Goal: Information Seeking & Learning: Learn about a topic

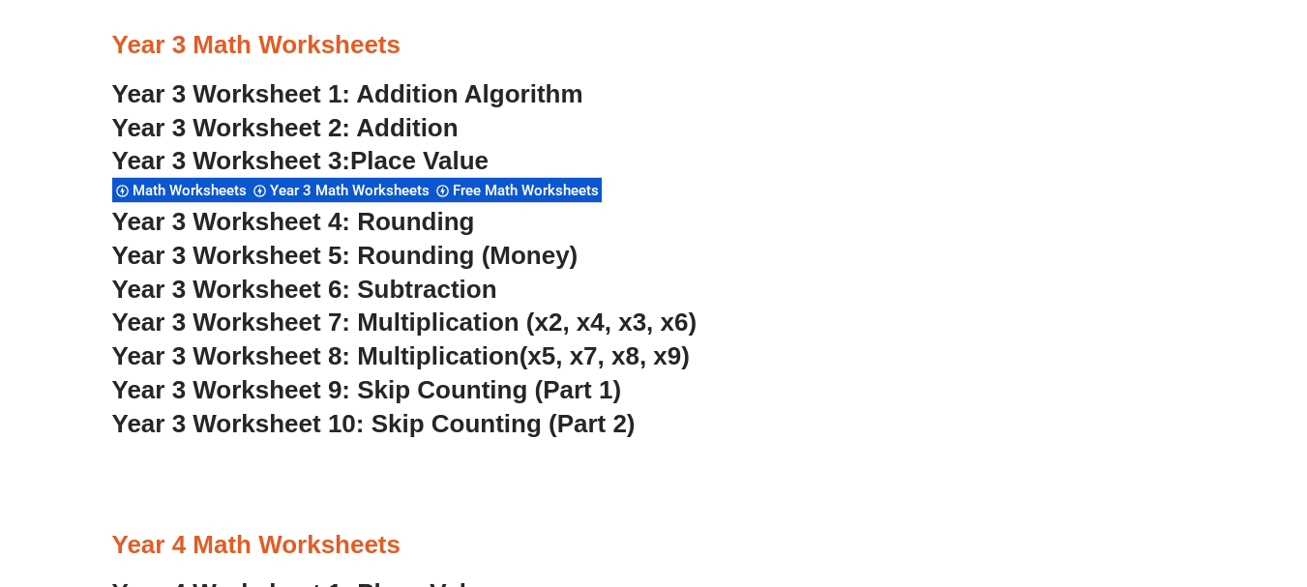
click at [466, 160] on span "Place Value" at bounding box center [419, 160] width 138 height 29
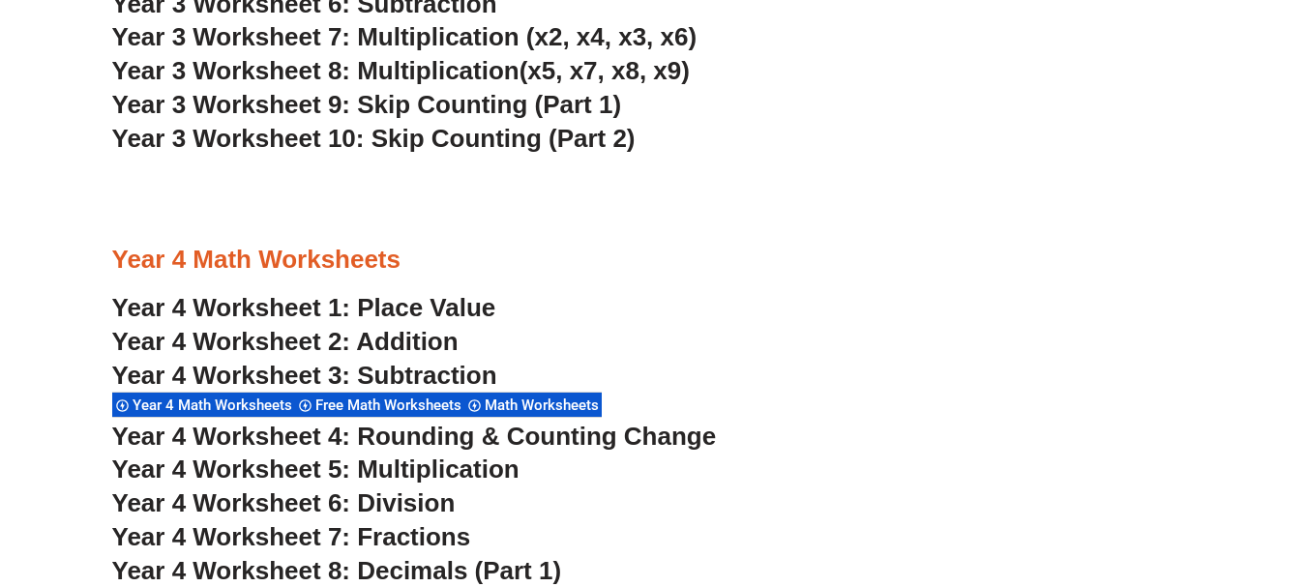
scroll to position [3040, 0]
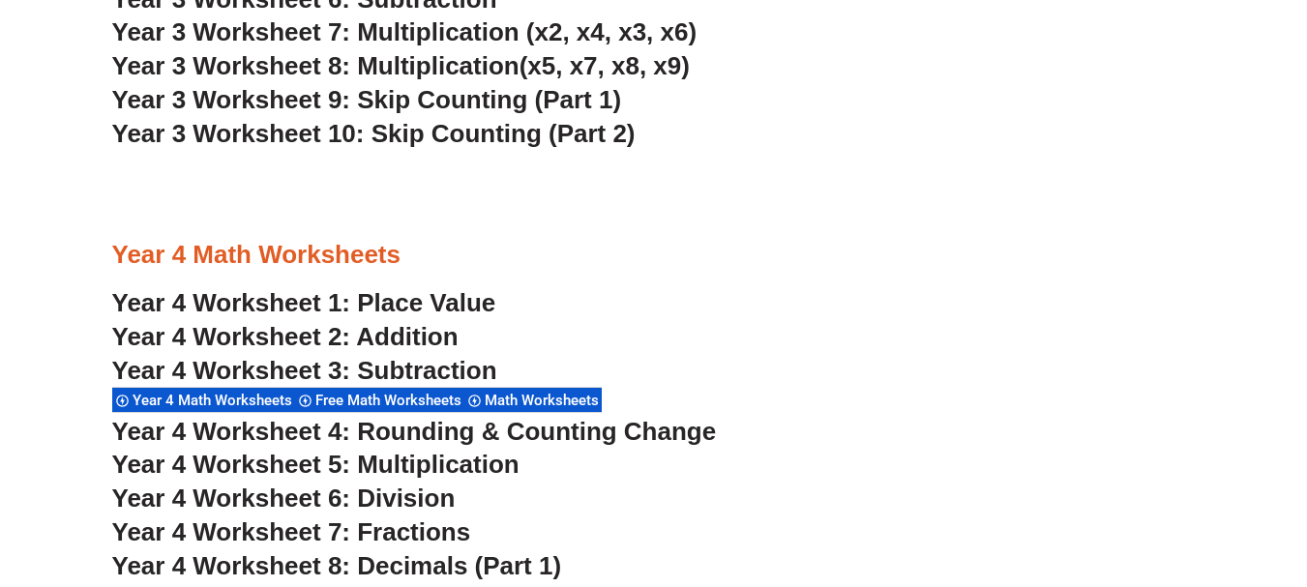
click at [417, 528] on span "Year 4 Worksheet 7: Fractions" at bounding box center [291, 532] width 359 height 29
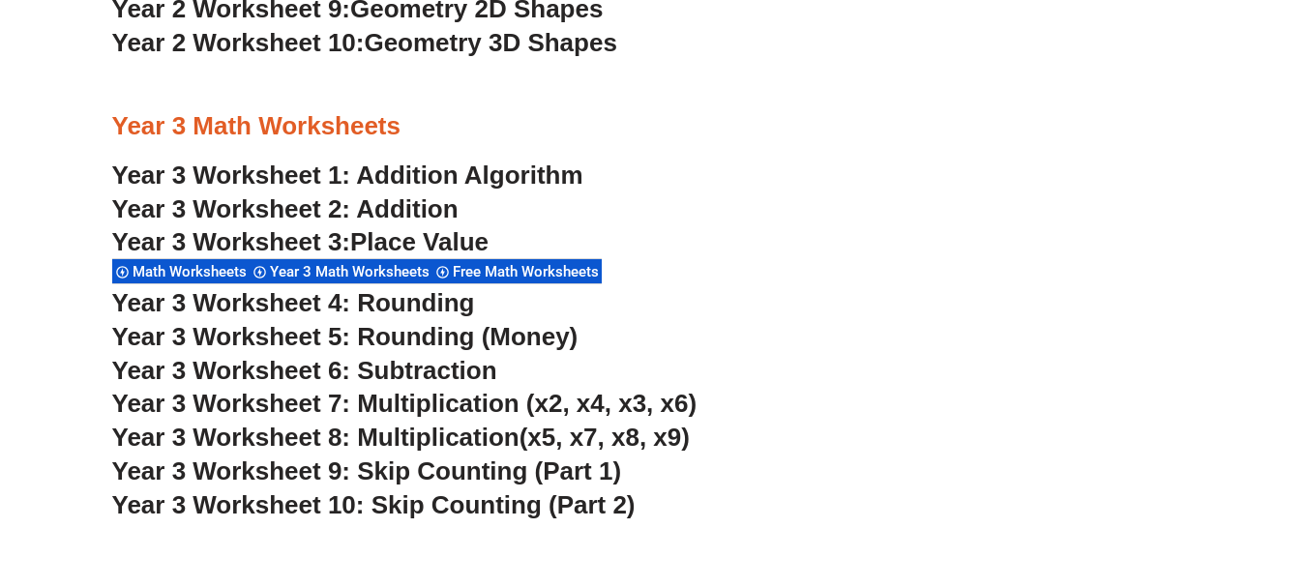
scroll to position [2652, 0]
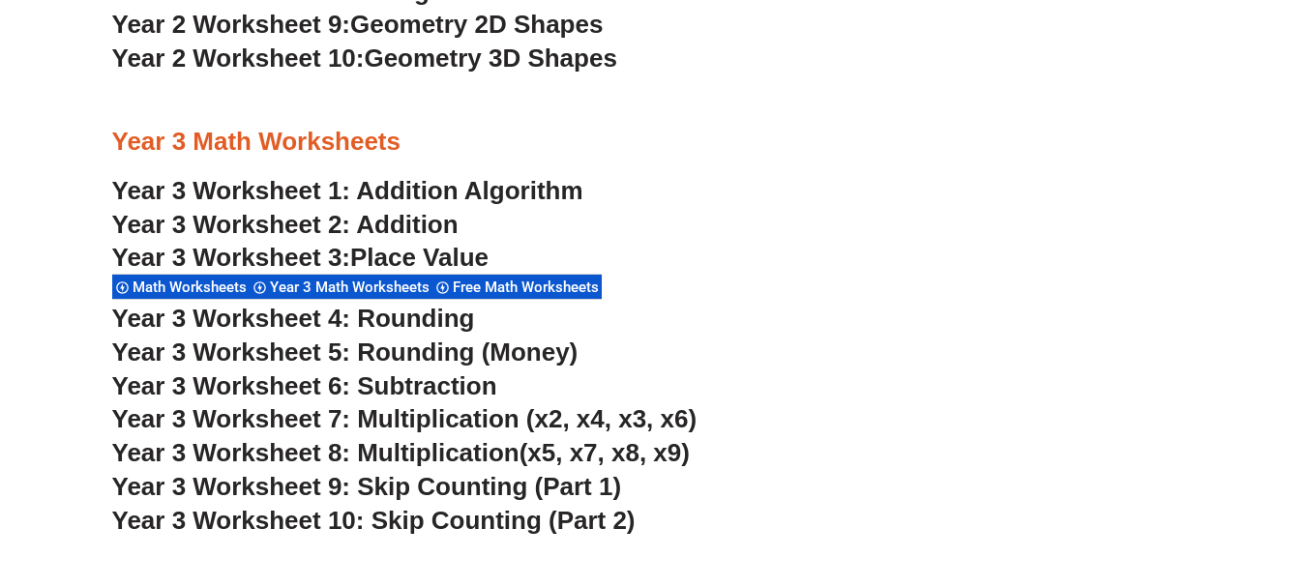
click at [278, 192] on link "Year 3 Worksheet 1: Addition Algorithm" at bounding box center [347, 190] width 471 height 29
click at [446, 229] on link "Year 3 Worksheet 2: Addition" at bounding box center [285, 224] width 346 height 29
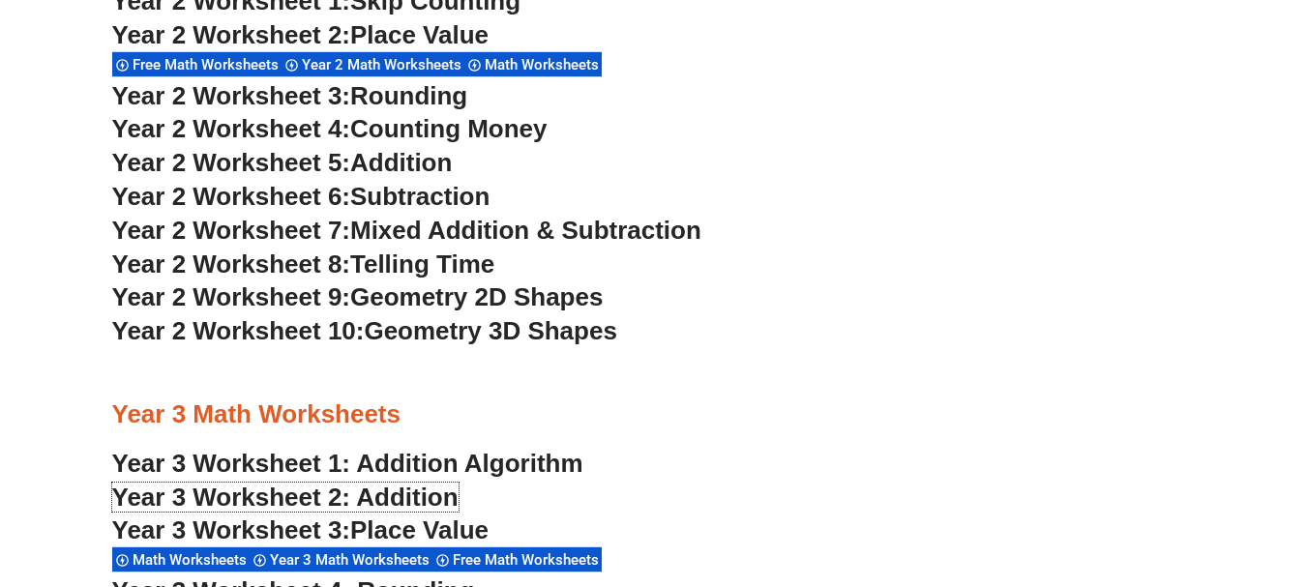
scroll to position [2362, 0]
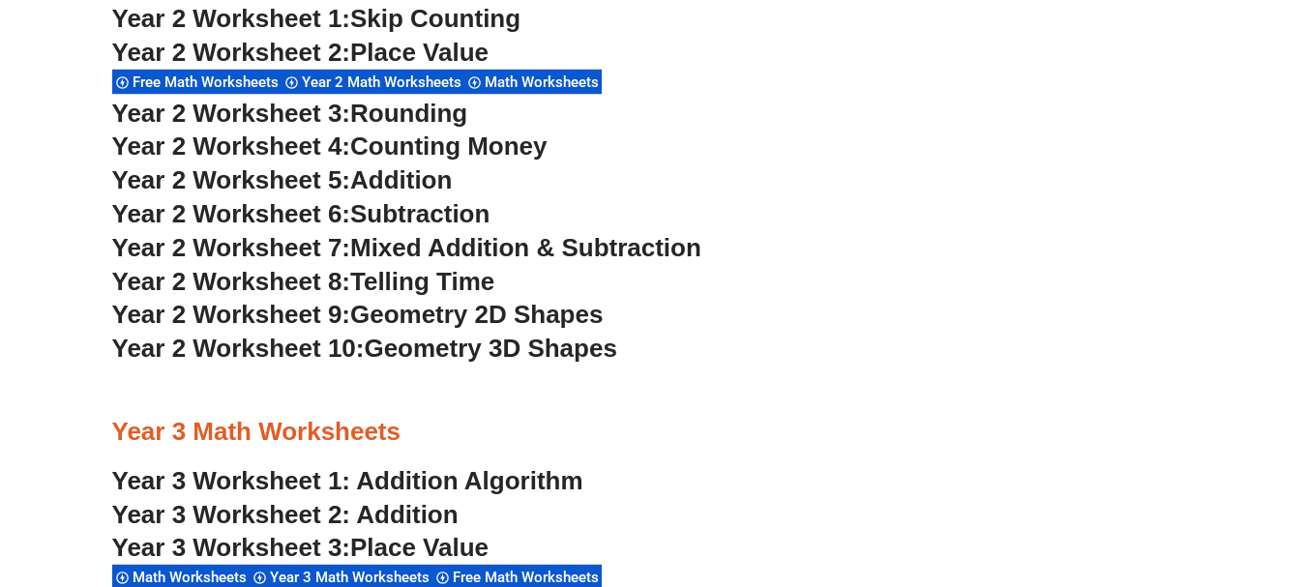
click at [428, 180] on span "Addition" at bounding box center [401, 179] width 102 height 29
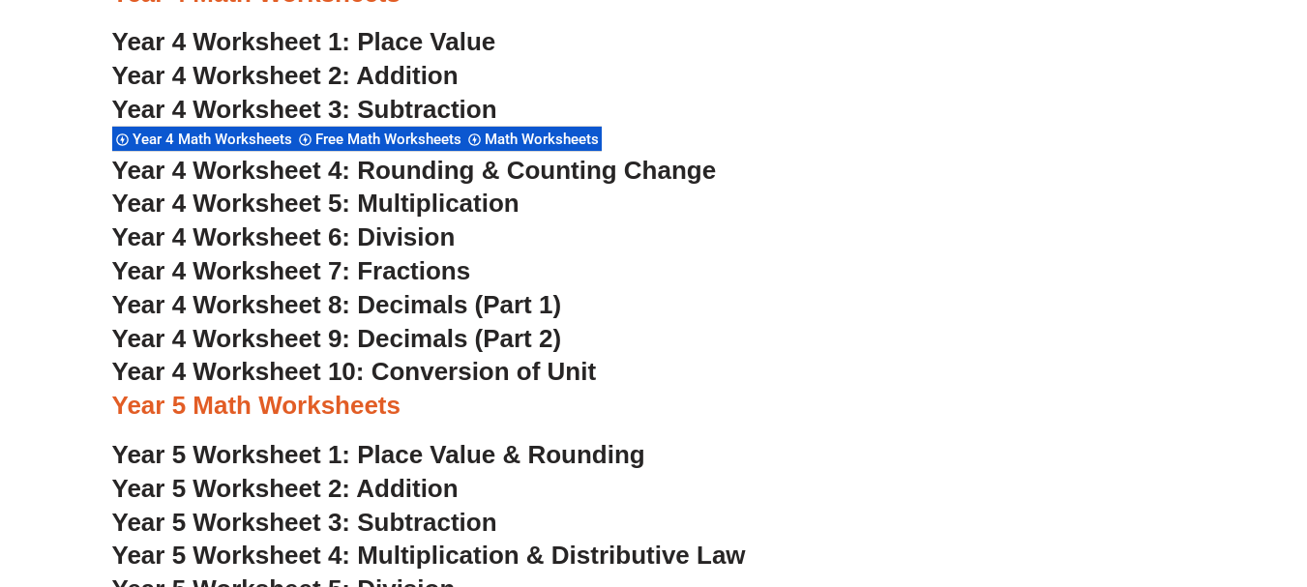
scroll to position [3330, 0]
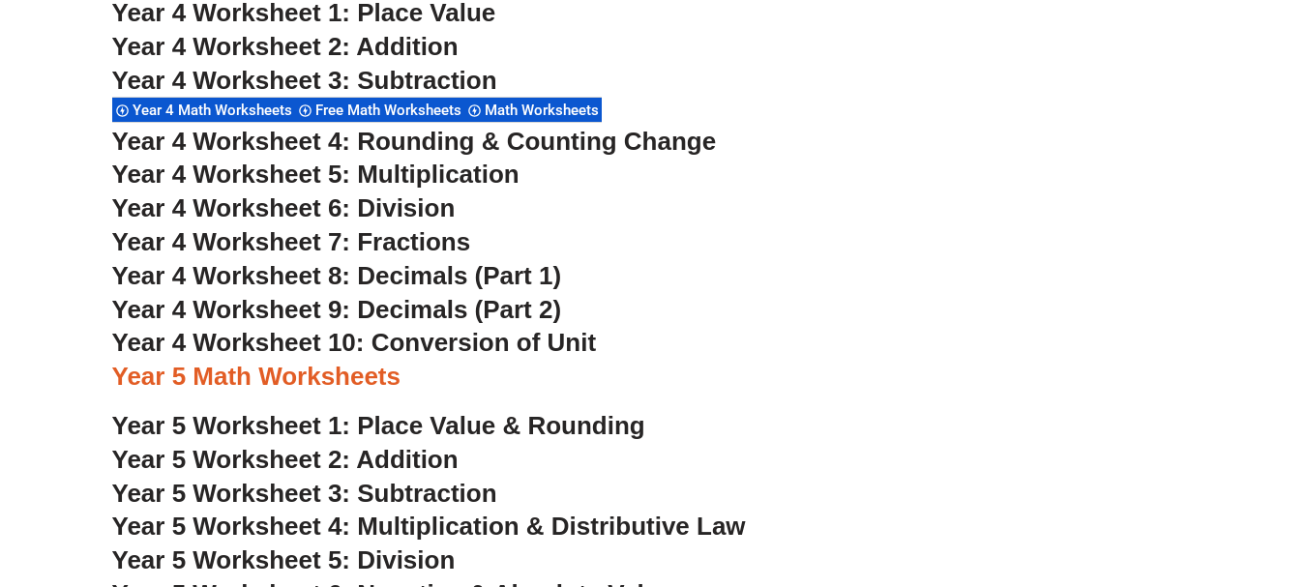
click at [335, 45] on span "Year 4 Worksheet 2: Addition" at bounding box center [285, 46] width 346 height 29
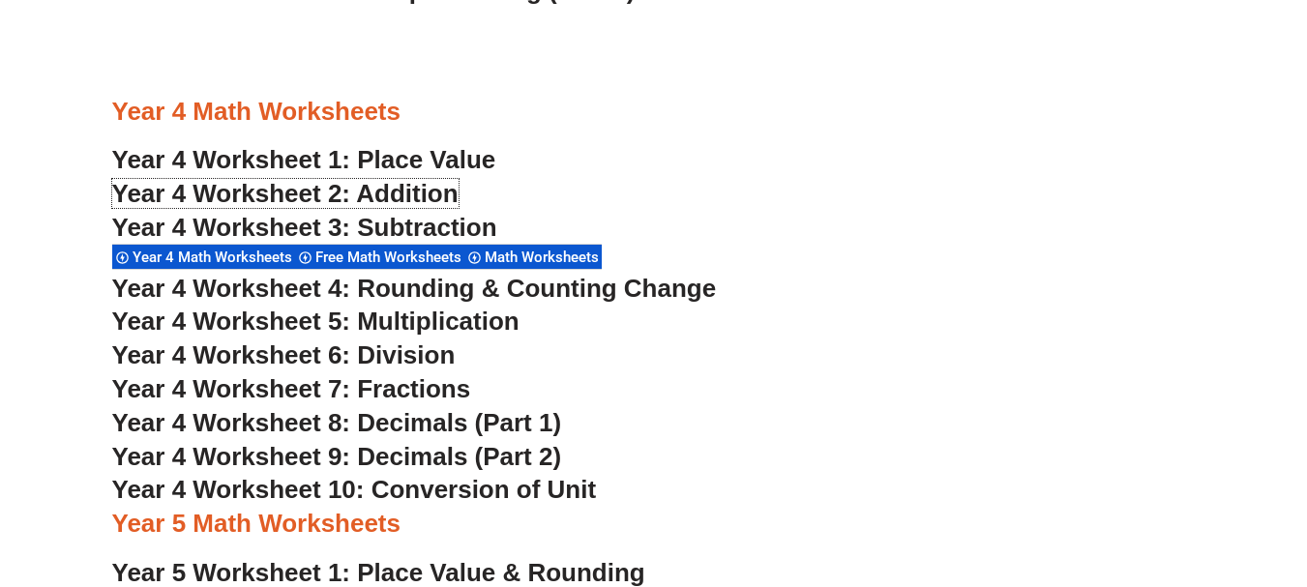
scroll to position [3040, 0]
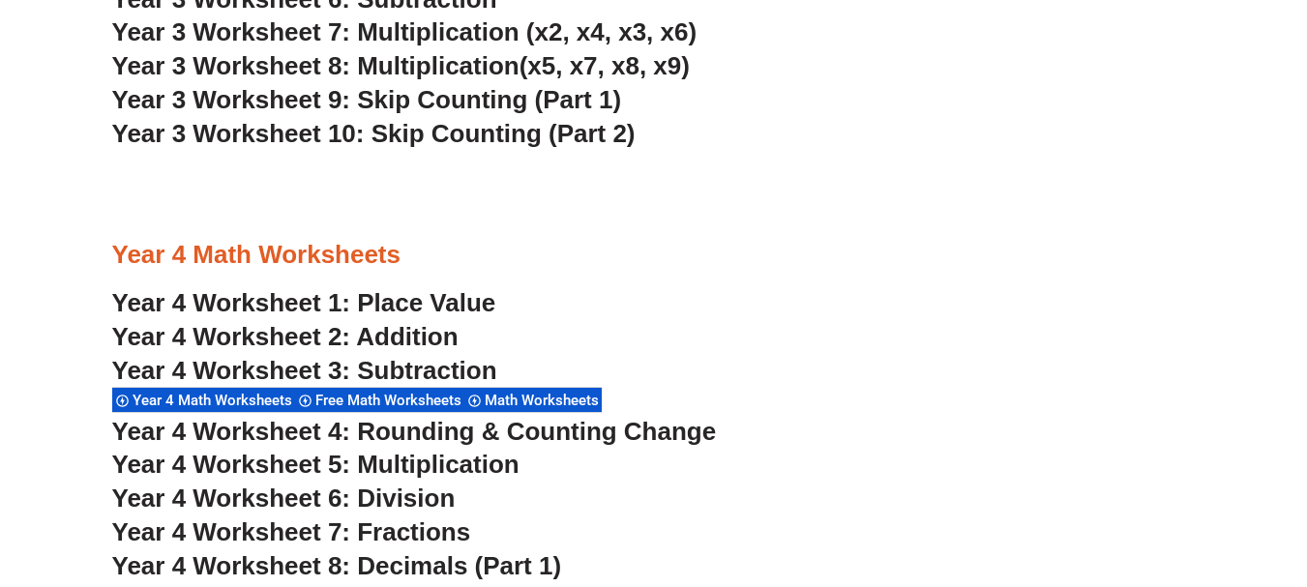
click at [374, 180] on div at bounding box center [654, 176] width 1084 height 48
click at [460, 291] on span "Year 4 Worksheet 1: Place Value" at bounding box center [304, 302] width 384 height 29
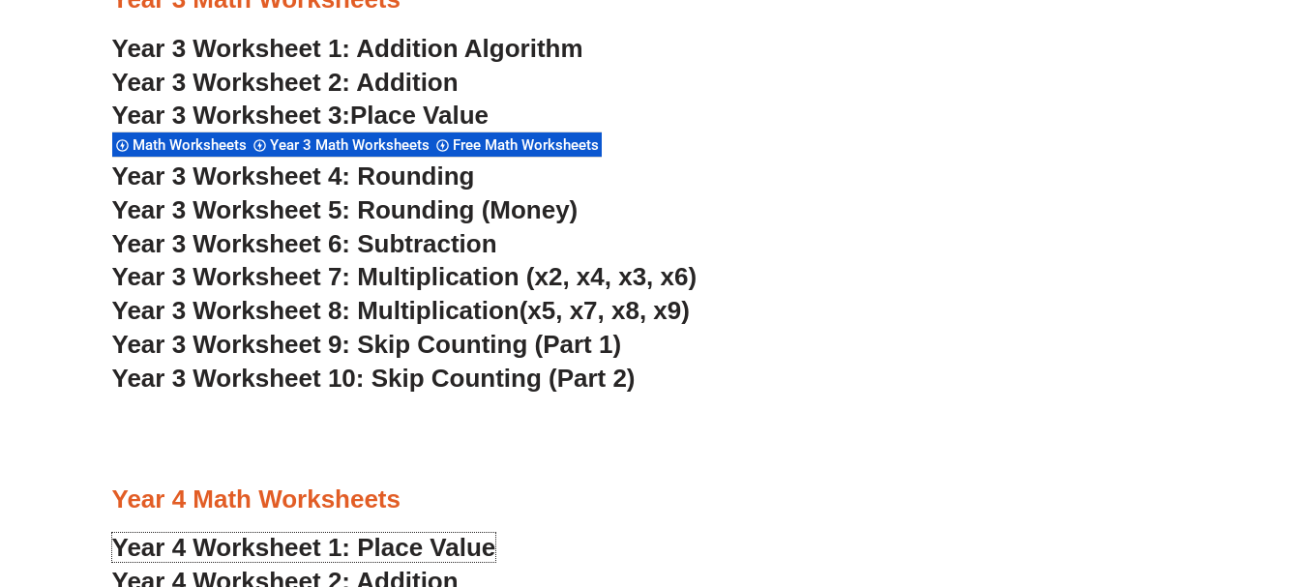
scroll to position [2749, 0]
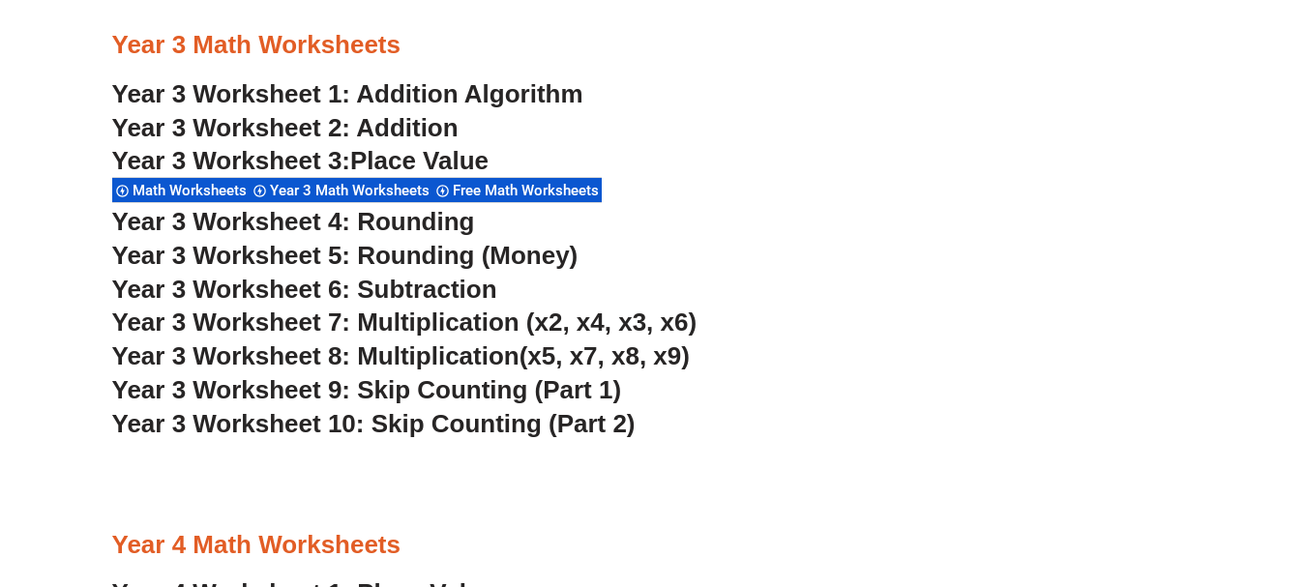
click at [473, 96] on link "Year 3 Worksheet 1: Addition Algorithm" at bounding box center [347, 93] width 471 height 29
click at [445, 124] on link "Year 3 Worksheet 2: Addition" at bounding box center [285, 127] width 346 height 29
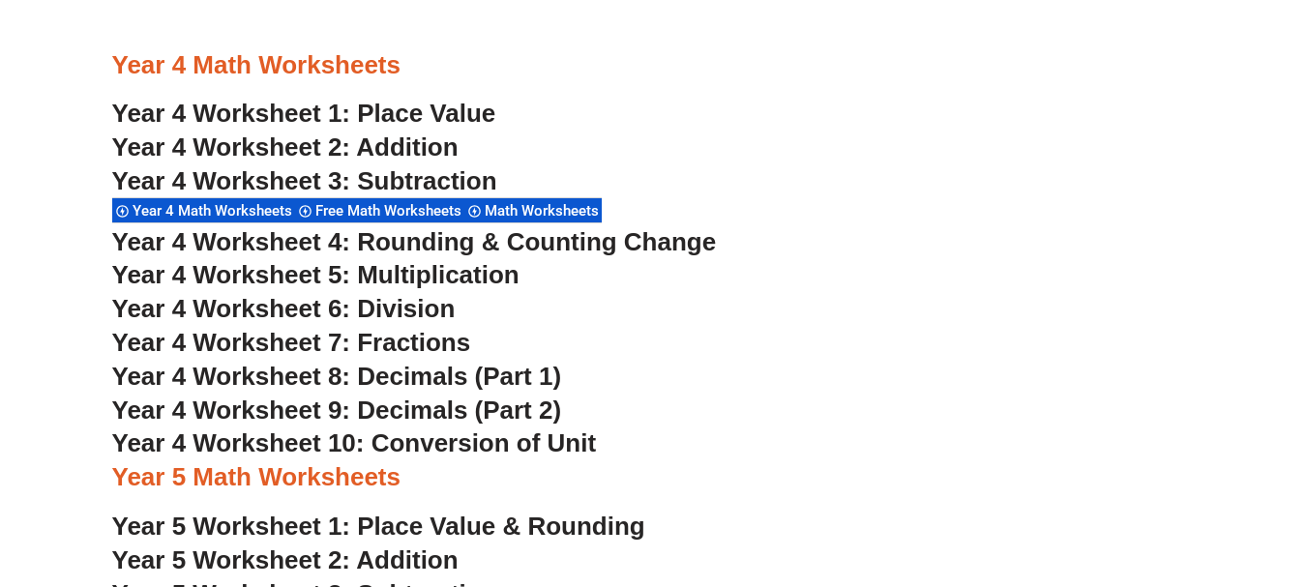
scroll to position [3233, 0]
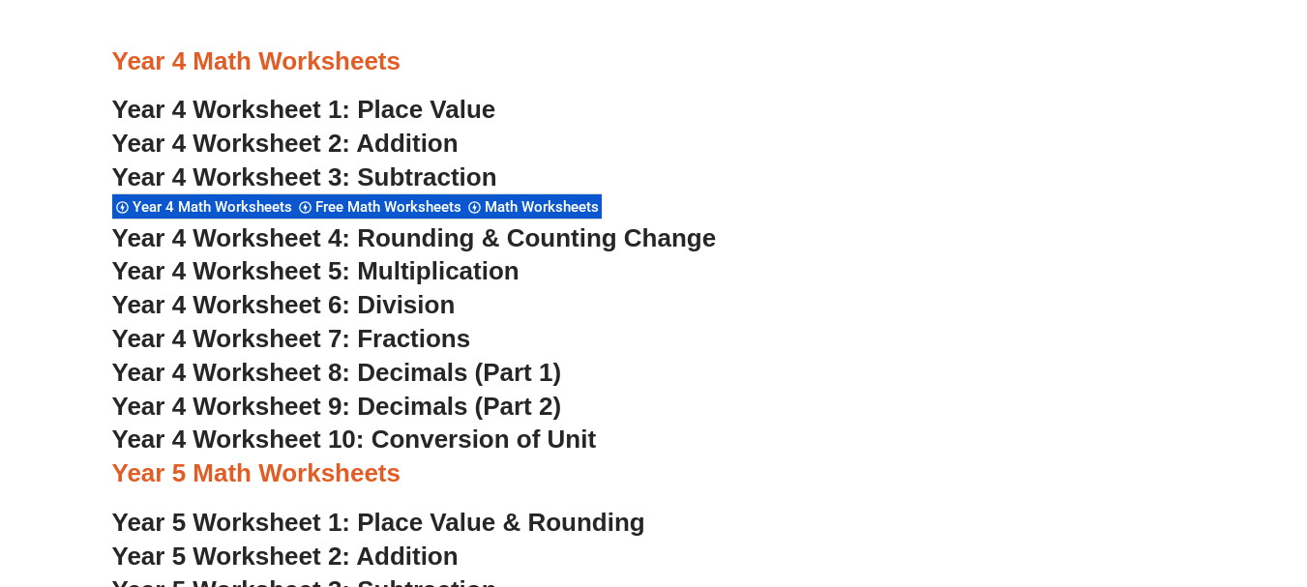
click at [450, 368] on span "Year 4 Worksheet 8: Decimals (Part 1)" at bounding box center [337, 372] width 450 height 29
click at [491, 402] on span "Year 4 Worksheet 9: Decimals (Part 2)" at bounding box center [337, 406] width 450 height 29
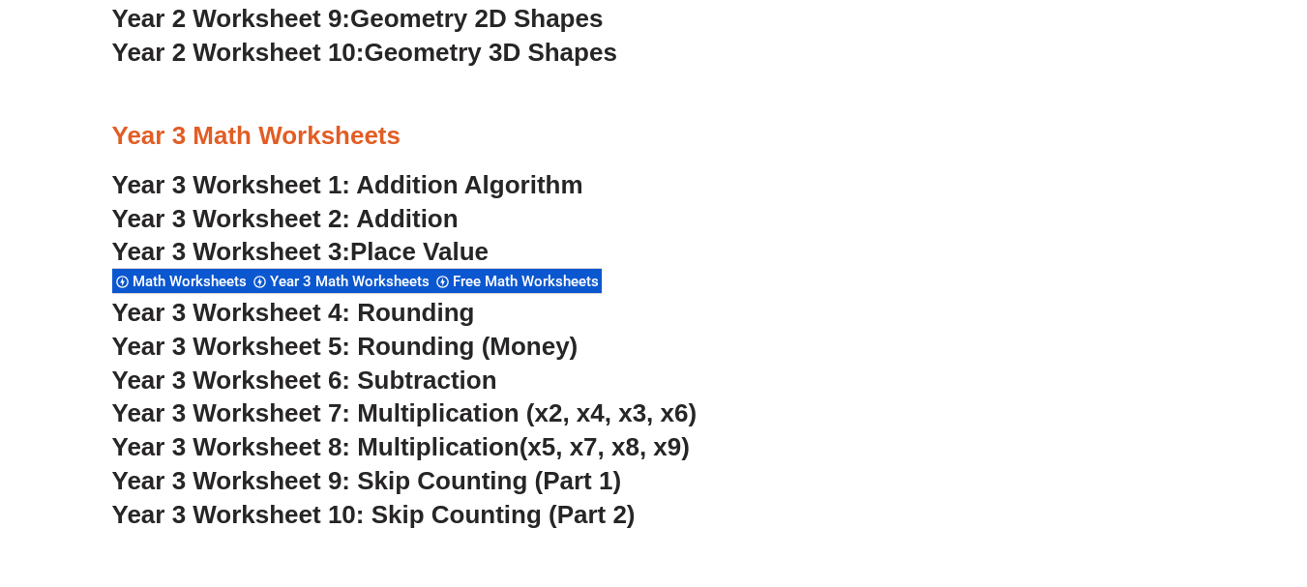
scroll to position [2652, 0]
